Goal: Task Accomplishment & Management: Manage account settings

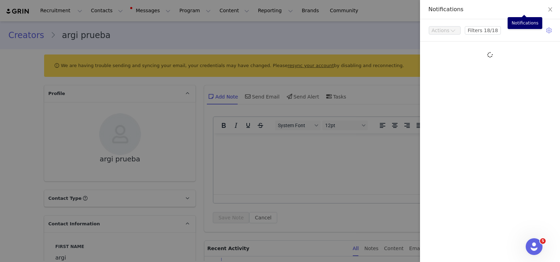
scroll to position [1321, 0]
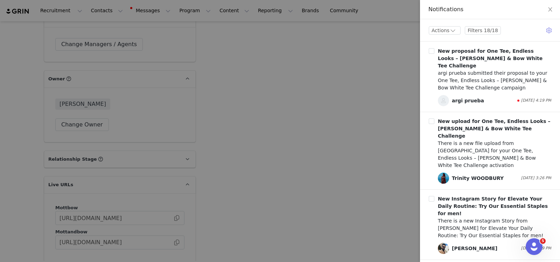
click at [321, 117] on div at bounding box center [280, 131] width 560 height 262
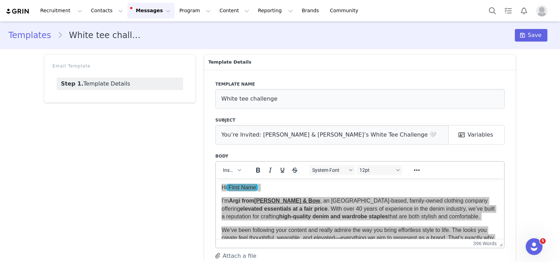
click at [546, 123] on div "Templates White tee challenge Save Email Template Step 1. Template Details Temp…" at bounding box center [280, 153] width 560 height 264
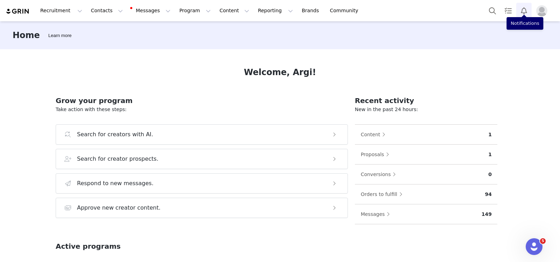
click at [529, 5] on button "Notifications" at bounding box center [523, 11] width 15 height 16
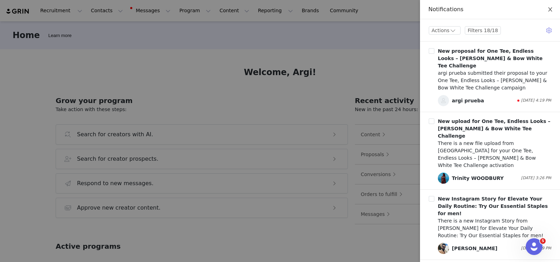
click at [552, 12] on icon "icon: close" at bounding box center [550, 10] width 6 height 6
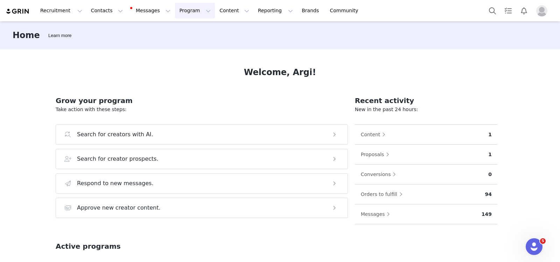
click at [175, 8] on button "Program Program" at bounding box center [195, 11] width 40 height 16
click at [181, 33] on p "Activations" at bounding box center [177, 30] width 27 height 7
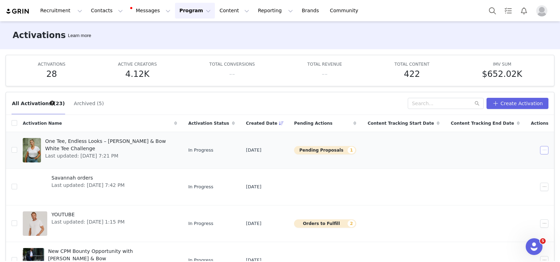
click at [540, 152] on button "button" at bounding box center [544, 150] width 8 height 8
click at [510, 160] on div "Edit" at bounding box center [508, 162] width 61 height 8
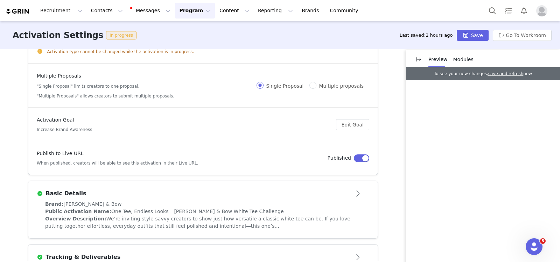
scroll to position [140, 0]
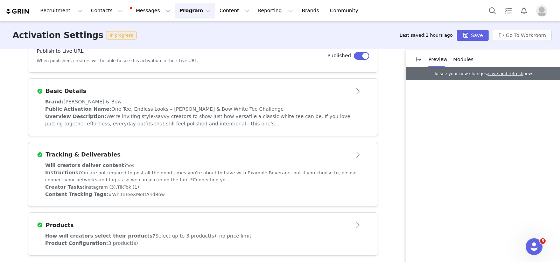
click at [324, 189] on div "Creator Tasks: Instagram (3), TikTok (1)" at bounding box center [203, 187] width 316 height 7
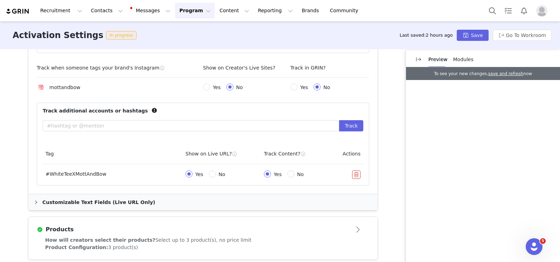
scroll to position [419, 0]
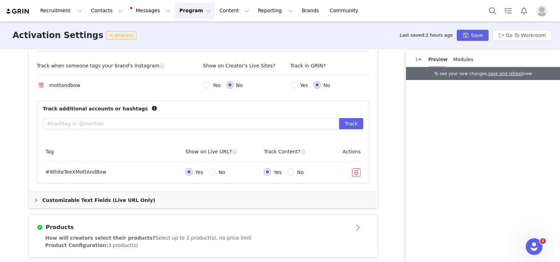
click at [322, 198] on div "Customizable Text Fields (Live URL Only)" at bounding box center [202, 200] width 349 height 16
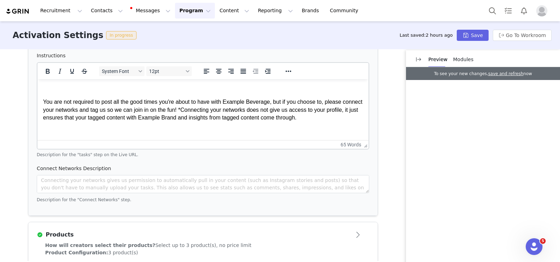
scroll to position [620, 0]
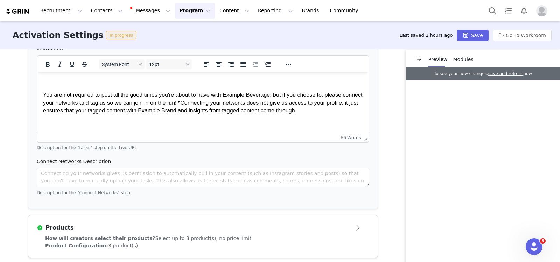
click at [306, 222] on div "Products" at bounding box center [203, 227] width 332 height 11
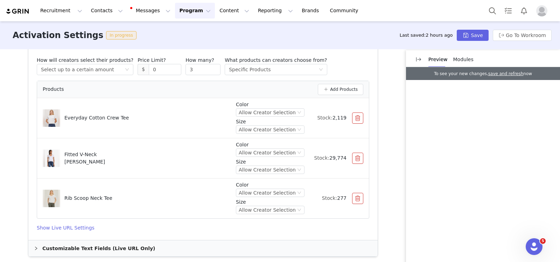
click at [456, 62] on span "Modules" at bounding box center [463, 60] width 20 height 6
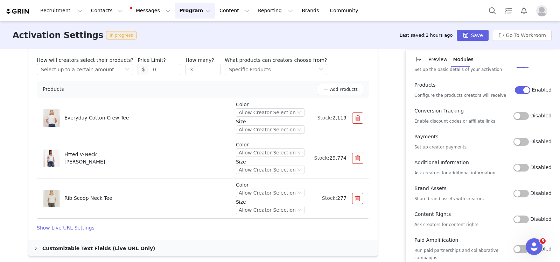
scroll to position [49, 0]
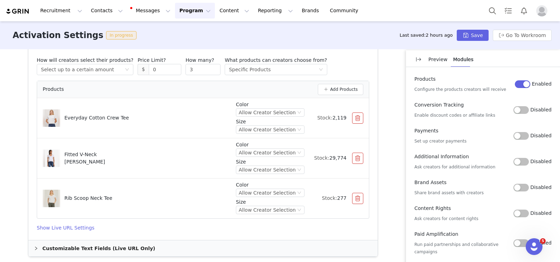
click at [514, 216] on button "Disabled" at bounding box center [520, 214] width 15 height 8
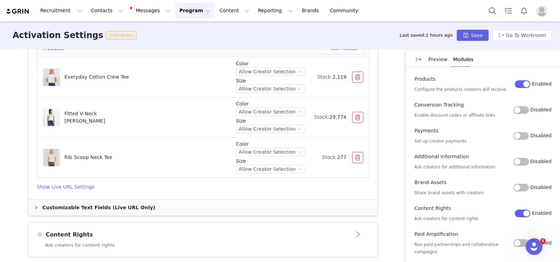
click at [307, 234] on div "Content Rights" at bounding box center [191, 235] width 309 height 8
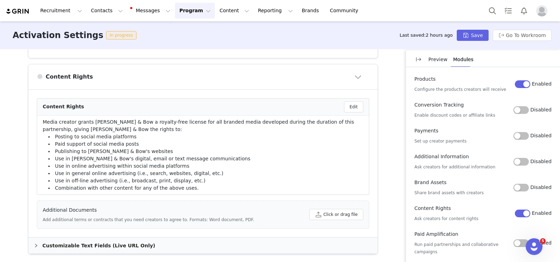
scroll to position [335, 0]
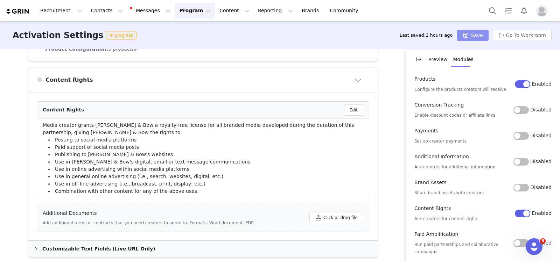
click at [482, 30] on button "Save" at bounding box center [471, 35] width 31 height 11
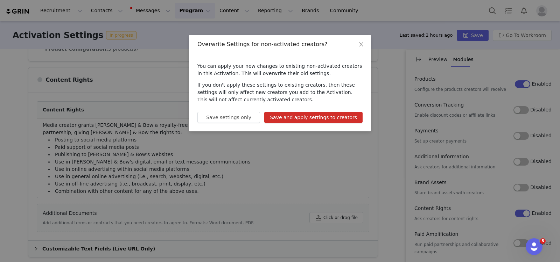
click at [346, 114] on button "Save and apply settings to creators" at bounding box center [313, 117] width 98 height 11
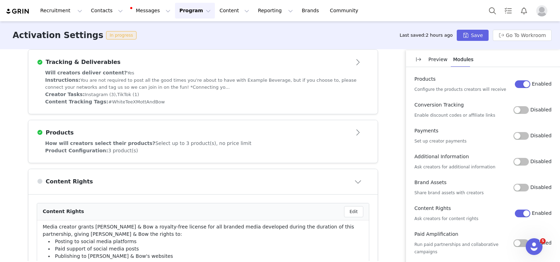
scroll to position [233, 0]
click at [428, 63] on p "Preview" at bounding box center [437, 59] width 19 height 7
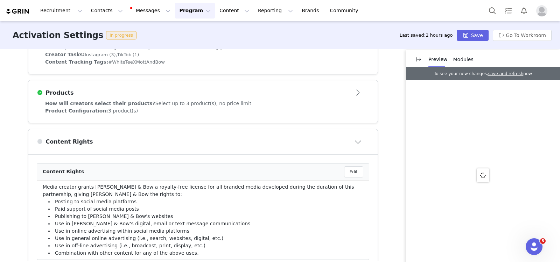
scroll to position [335, 0]
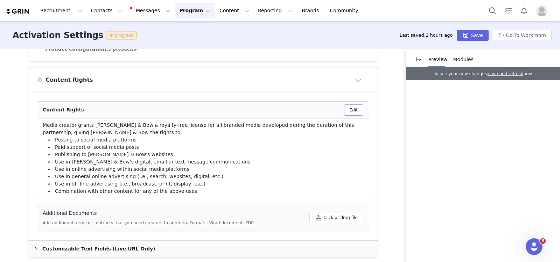
click at [350, 109] on button "Edit" at bounding box center [353, 110] width 19 height 11
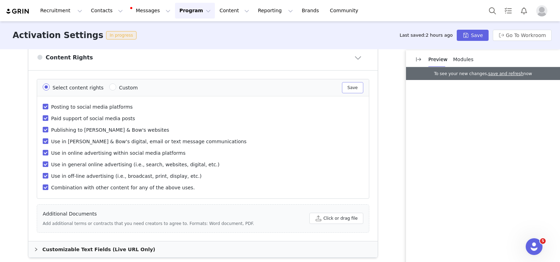
scroll to position [358, 0]
click at [487, 30] on button "Save" at bounding box center [471, 35] width 31 height 11
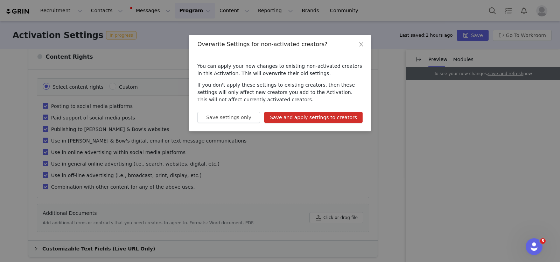
click at [327, 121] on button "Save and apply settings to creators" at bounding box center [313, 117] width 98 height 11
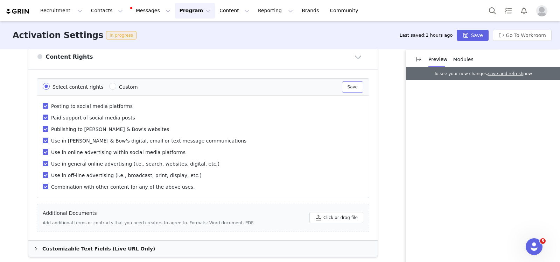
click at [351, 87] on button "Save" at bounding box center [352, 87] width 21 height 11
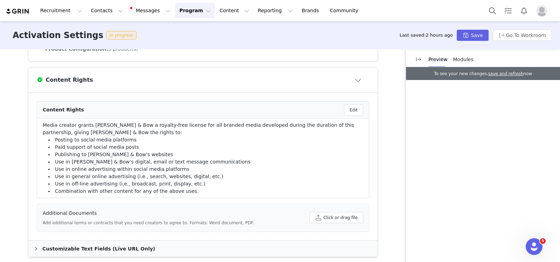
click at [476, 42] on div "Activation Settings In progress Last saved: 2 hours ago Save Go To Workroom" at bounding box center [280, 35] width 560 height 28
click at [473, 36] on button "Save" at bounding box center [471, 35] width 31 height 11
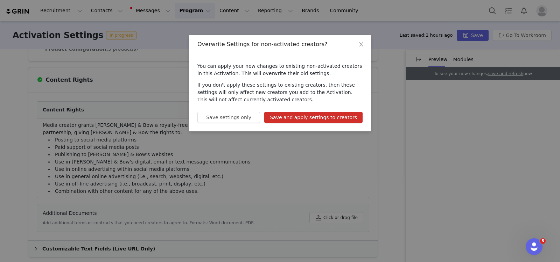
click at [359, 114] on button "Save and apply settings to creators" at bounding box center [313, 117] width 98 height 11
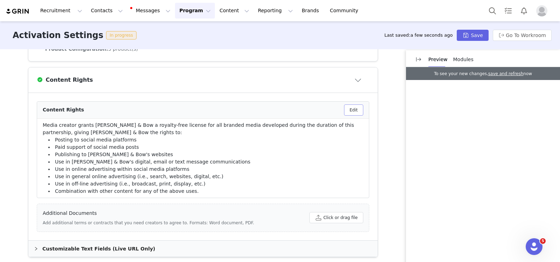
click at [355, 109] on button "Edit" at bounding box center [353, 110] width 19 height 11
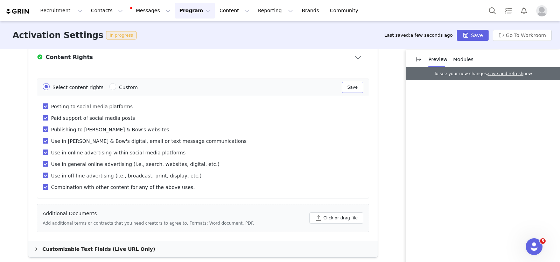
scroll to position [358, 0]
click at [119, 84] on span "Custom" at bounding box center [128, 87] width 19 height 6
click at [110, 84] on input "Custom" at bounding box center [112, 86] width 7 height 7
radio input "true"
radio input "false"
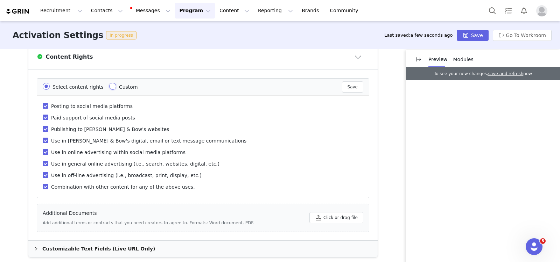
radio input "true"
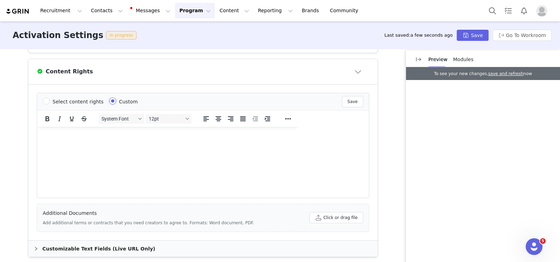
scroll to position [0, 0]
click at [50, 100] on span "Select content rights" at bounding box center [78, 102] width 57 height 6
click at [46, 100] on input "Select content rights" at bounding box center [46, 101] width 7 height 7
radio input "true"
radio input "false"
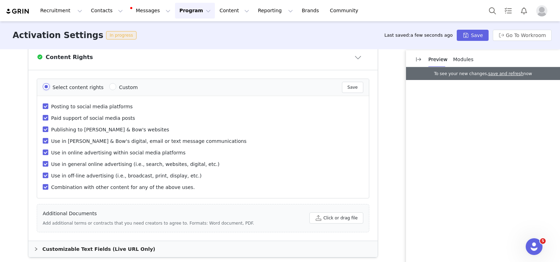
scroll to position [358, 0]
click at [348, 86] on button "Save" at bounding box center [352, 87] width 21 height 11
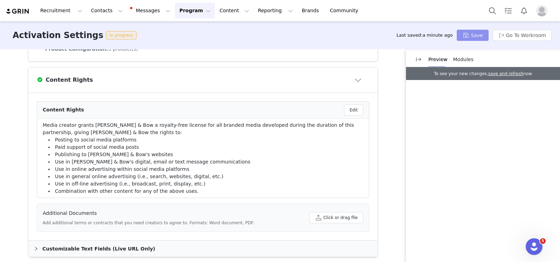
click at [474, 33] on button "Save" at bounding box center [471, 35] width 31 height 11
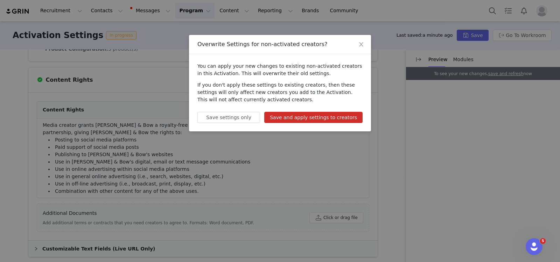
click at [345, 116] on button "Save and apply settings to creators" at bounding box center [313, 117] width 98 height 11
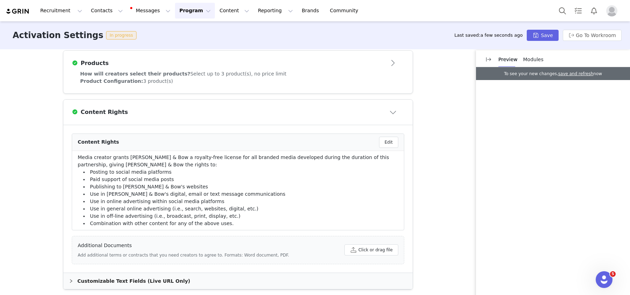
scroll to position [283, 0]
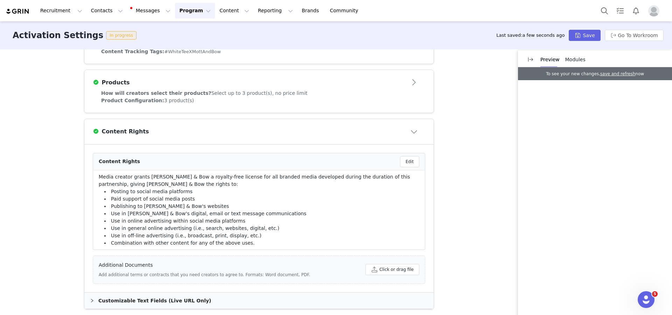
drag, startPoint x: 555, startPoint y: 0, endPoint x: 457, endPoint y: 138, distance: 169.1
click at [457, 138] on div "Activation Type Ongoing activations do not have start and end dates. Content wi…" at bounding box center [336, 181] width 672 height 264
click at [492, 205] on div "Activation Type Ongoing activations do not have start and end dates. Content wi…" at bounding box center [336, 181] width 672 height 264
click at [476, 194] on div "Activation Type Ongoing activations do not have start and end dates. Content wi…" at bounding box center [336, 181] width 672 height 264
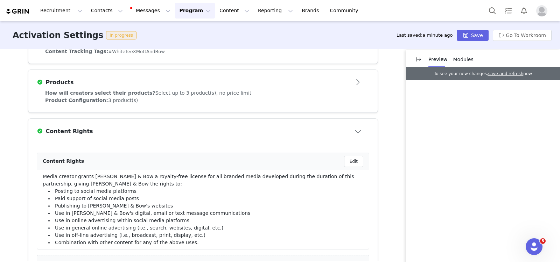
drag, startPoint x: 656, startPoint y: 0, endPoint x: 390, endPoint y: 50, distance: 270.2
click at [390, 50] on div "Activation Type Ongoing activations do not have start and end dates. Content wi…" at bounding box center [280, 155] width 560 height 212
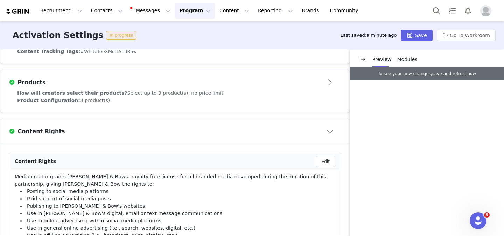
drag, startPoint x: 547, startPoint y: 1, endPoint x: 335, endPoint y: 21, distance: 213.2
click at [335, 21] on div "Recruitment Recruitment Creator Search Curated Lists Landing Pages Web Extensio…" at bounding box center [252, 10] width 504 height 21
click at [424, 40] on button "Save" at bounding box center [416, 35] width 31 height 11
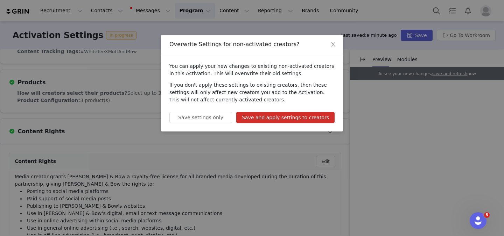
click at [302, 115] on button "Save and apply settings to creators" at bounding box center [285, 117] width 98 height 11
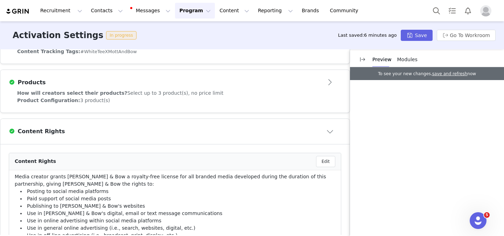
click at [29, 6] on div "Recruitment Recruitment Creator Search Curated Lists Landing Pages Web Extensio…" at bounding box center [186, 11] width 360 height 16
